Goal: Register for event/course

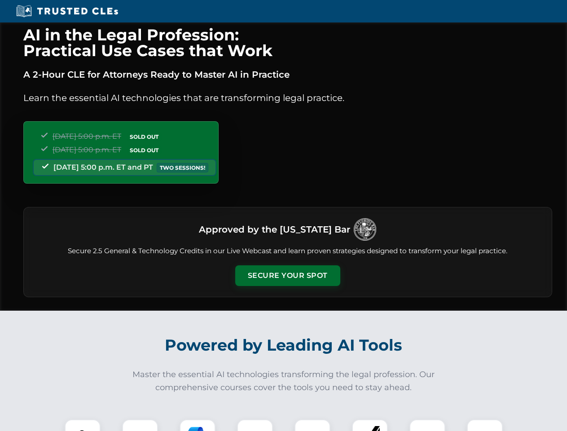
click at [287, 276] on button "Secure Your Spot" at bounding box center [287, 275] width 105 height 21
click at [83, 425] on img at bounding box center [83, 437] width 26 height 26
click at [140, 425] on div at bounding box center [140, 437] width 36 height 36
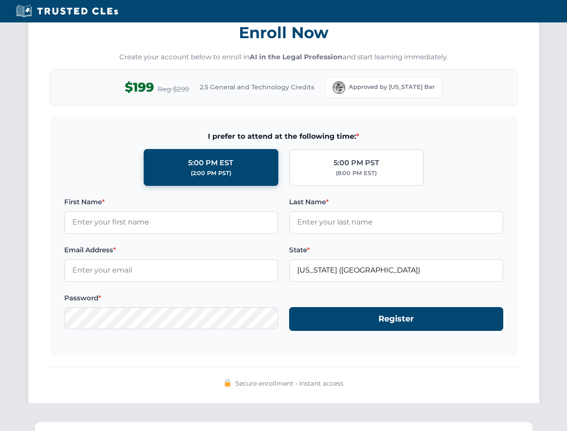
scroll to position [881, 0]
